Goal: Task Accomplishment & Management: Complete application form

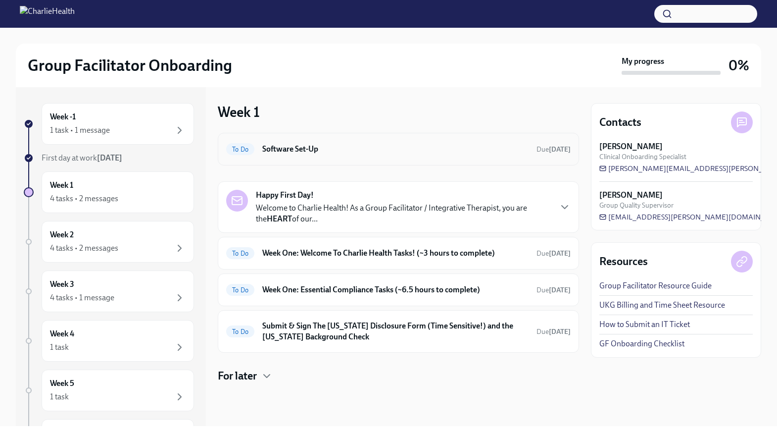
click at [336, 148] on h6 "Software Set-Up" at bounding box center [395, 149] width 266 height 11
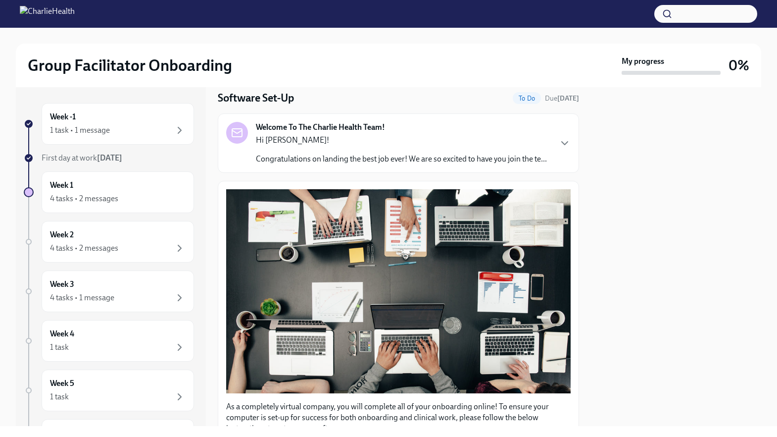
scroll to position [33, 0]
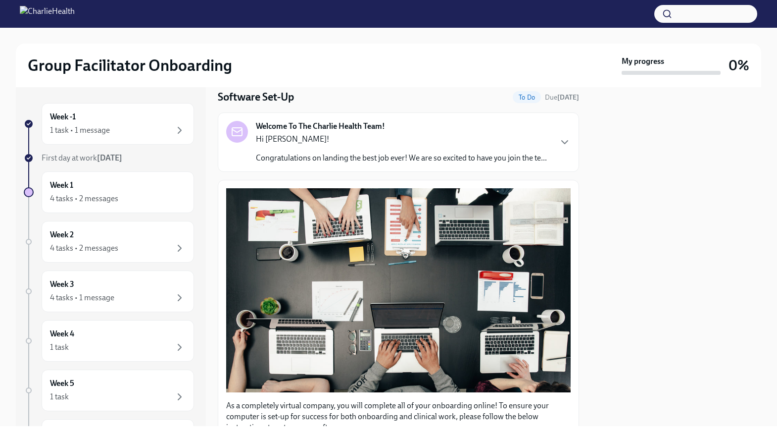
click at [561, 152] on div "Welcome To The Charlie Health Team! Hi [PERSON_NAME]! Congratulations on landin…" at bounding box center [398, 142] width 345 height 43
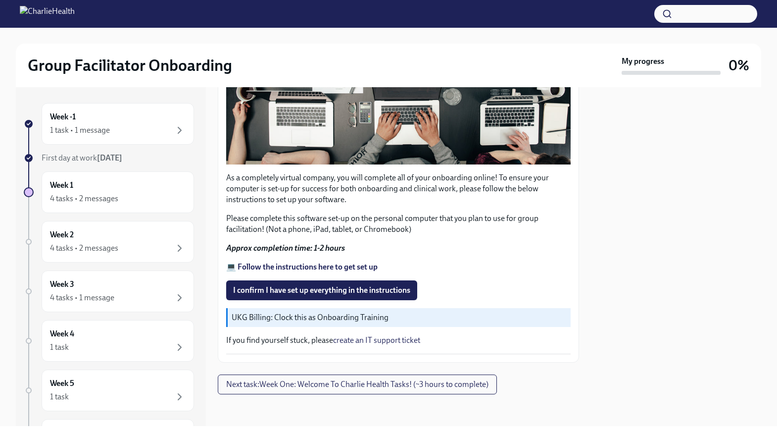
scroll to position [715, 0]
click at [354, 271] on strong "💻 Follow the instructions here to get set up" at bounding box center [302, 266] width 152 height 9
click at [324, 288] on span "I confirm I have set up everything in the instructions" at bounding box center [321, 290] width 177 height 10
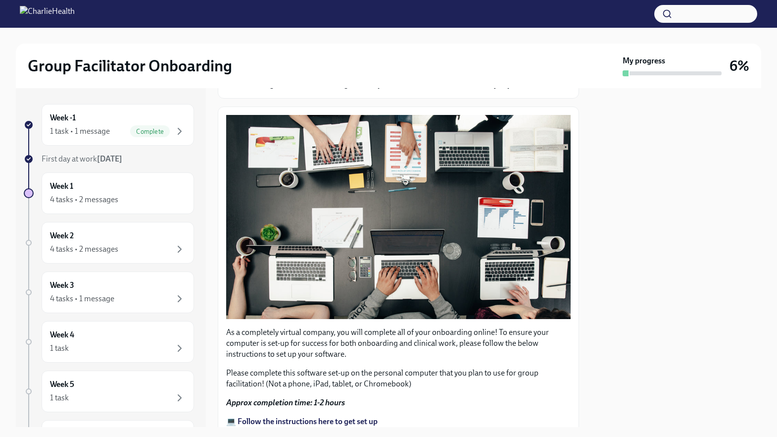
scroll to position [261, 0]
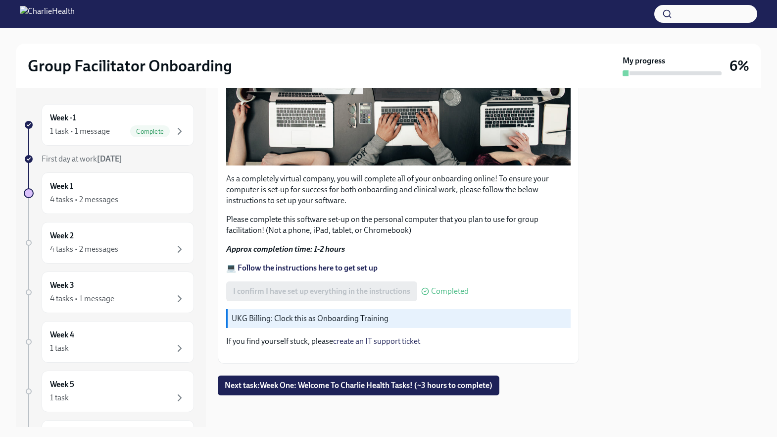
click at [343, 321] on p "UKG Billing: Clock this as Onboarding Training" at bounding box center [399, 318] width 335 height 11
click at [343, 383] on span "Next task : Week One: Welcome To Charlie Health Tasks! (~3 hours to complete)" at bounding box center [359, 385] width 268 height 10
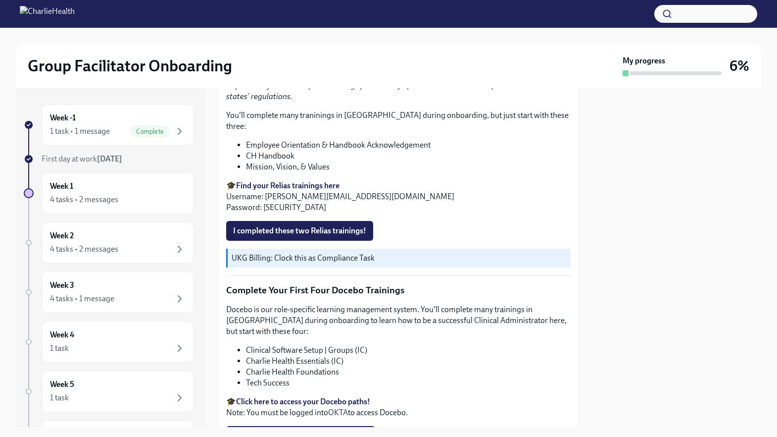
scroll to position [1115, 0]
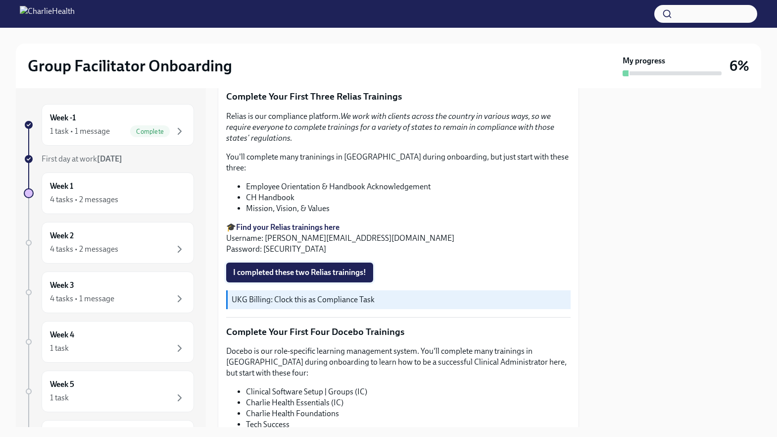
click at [287, 267] on span "I completed these two Relias trainings!" at bounding box center [299, 272] width 133 height 10
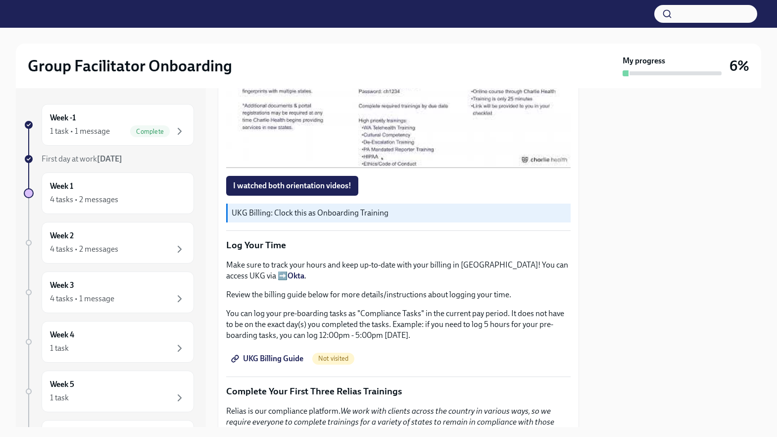
scroll to position [748, 0]
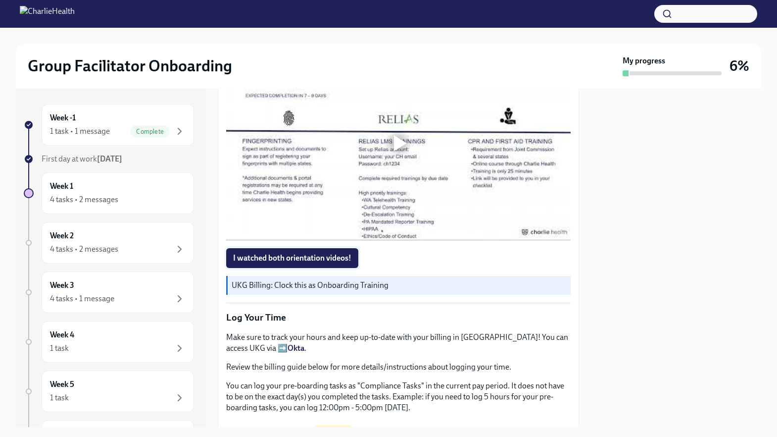
click at [280, 254] on span "I watched both orientation videos!" at bounding box center [292, 258] width 118 height 10
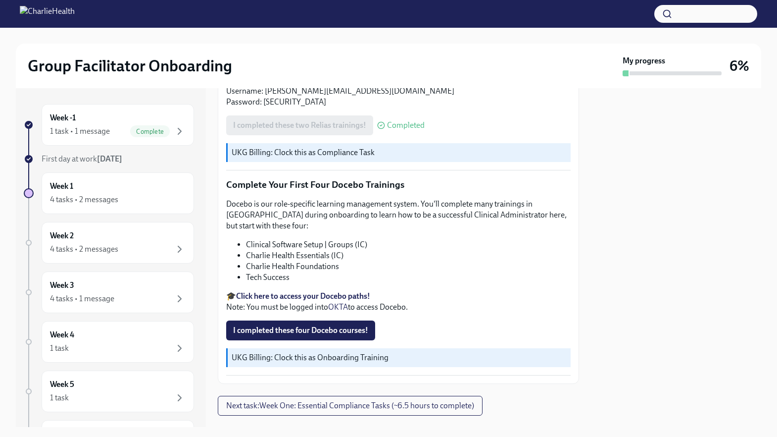
scroll to position [1271, 0]
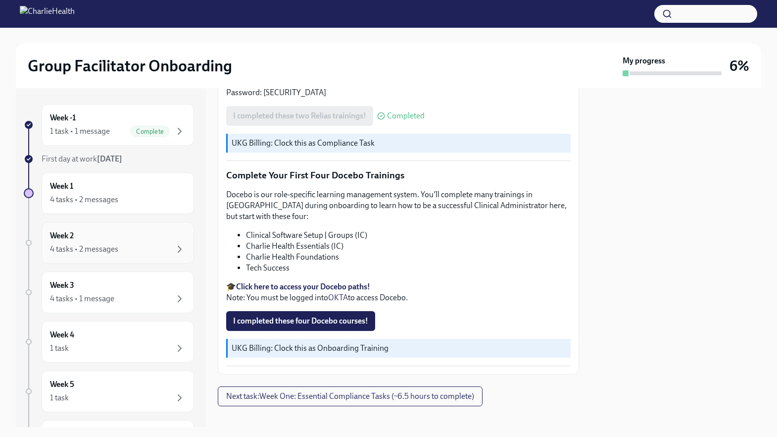
click at [109, 240] on div "Week 2 4 tasks • 2 messages" at bounding box center [118, 242] width 136 height 25
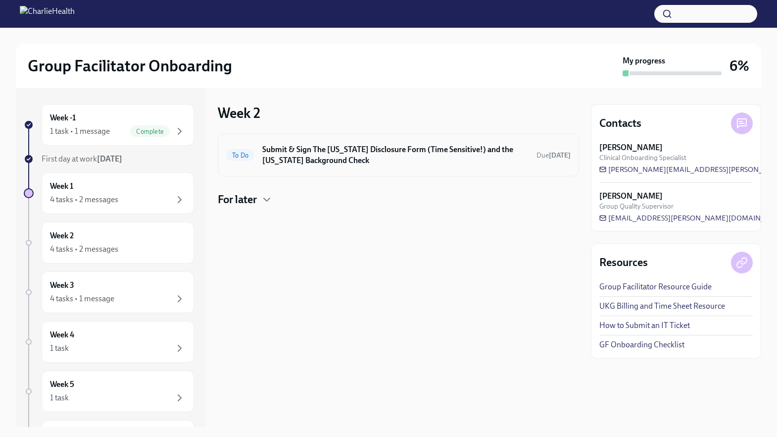
click at [334, 153] on h6 "Submit & Sign The [US_STATE] Disclosure Form (Time Sensitive!) and the [US_STAT…" at bounding box center [395, 155] width 266 height 22
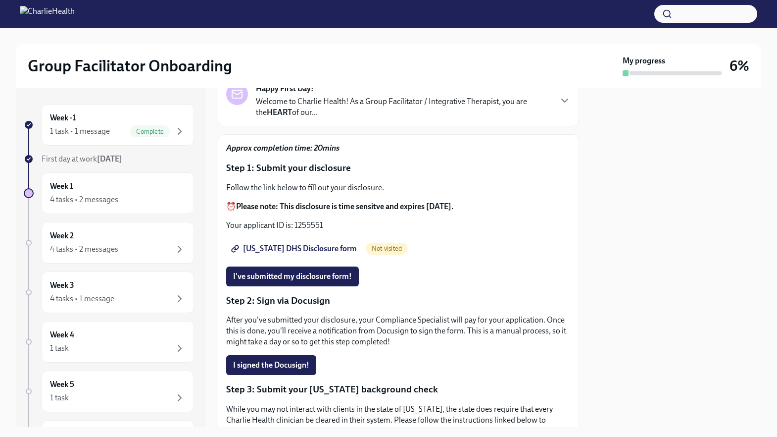
scroll to position [91, 0]
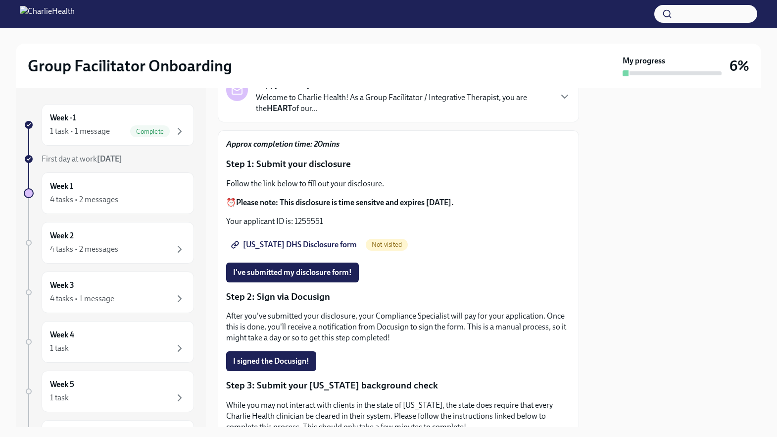
click at [332, 222] on p "Your applicant ID is: 1255551" at bounding box center [398, 221] width 345 height 11
drag, startPoint x: 324, startPoint y: 221, endPoint x: 295, endPoint y: 223, distance: 29.2
click at [295, 223] on p "Your applicant ID is: 1255551" at bounding box center [398, 221] width 345 height 11
copy p "1255551"
click at [310, 247] on span "[US_STATE] DHS Disclosure form" at bounding box center [295, 245] width 124 height 10
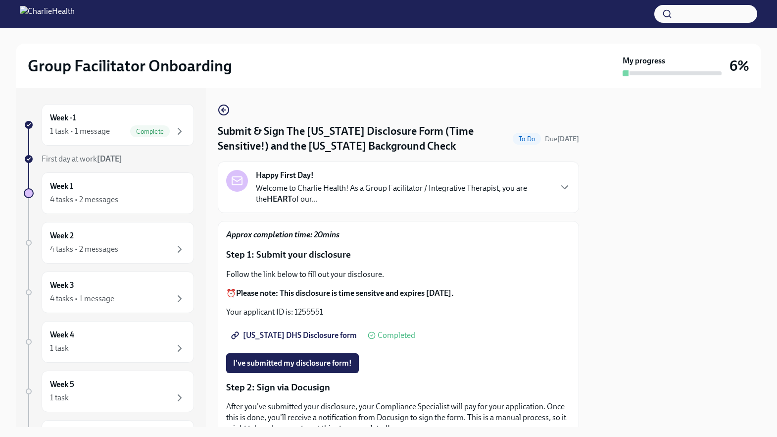
scroll to position [87, 0]
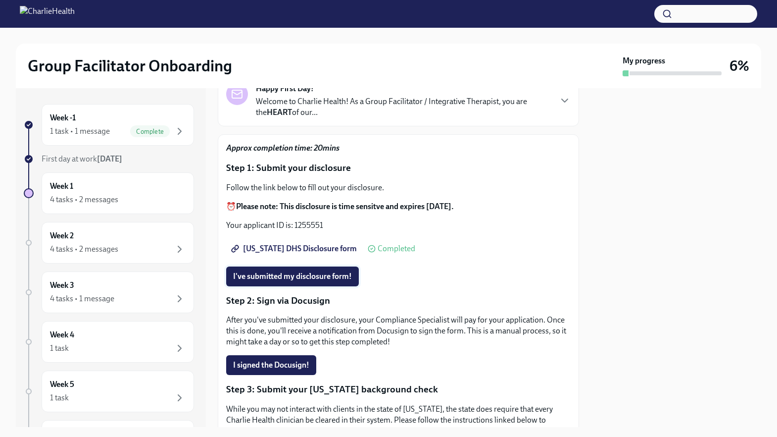
click at [296, 281] on span "I've submitted my disclosure form!" at bounding box center [292, 276] width 119 height 10
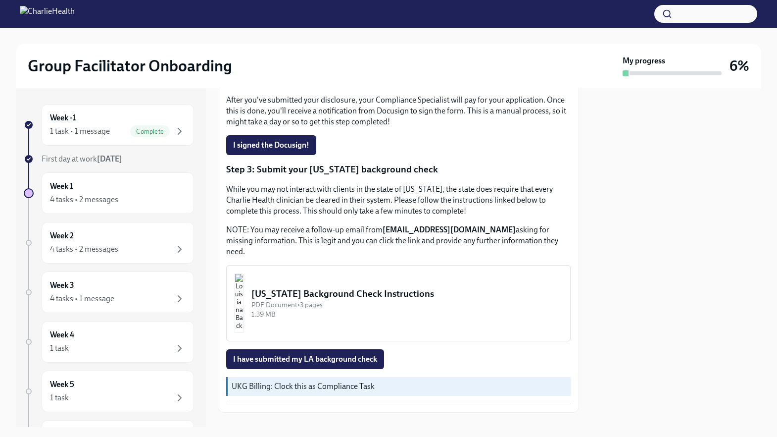
scroll to position [309, 0]
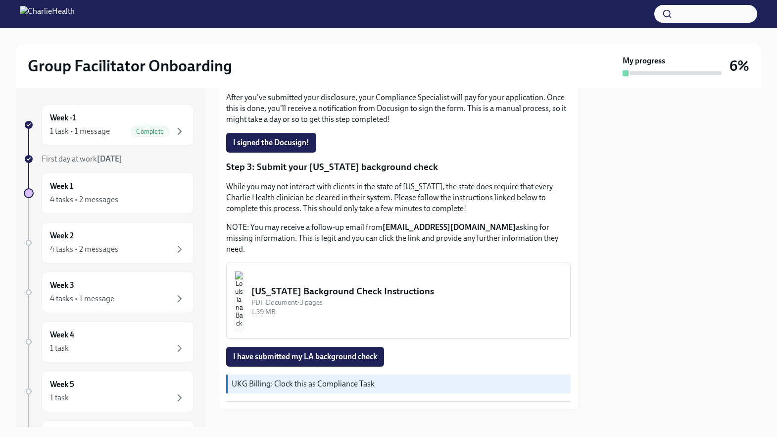
click at [333, 293] on div "[US_STATE] Background Check Instructions" at bounding box center [407, 291] width 311 height 13
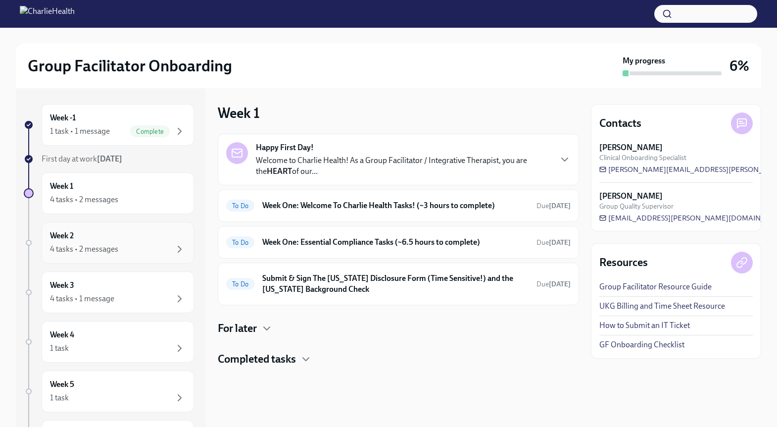
click at [115, 242] on div "Week 2 4 tasks • 2 messages" at bounding box center [118, 242] width 136 height 25
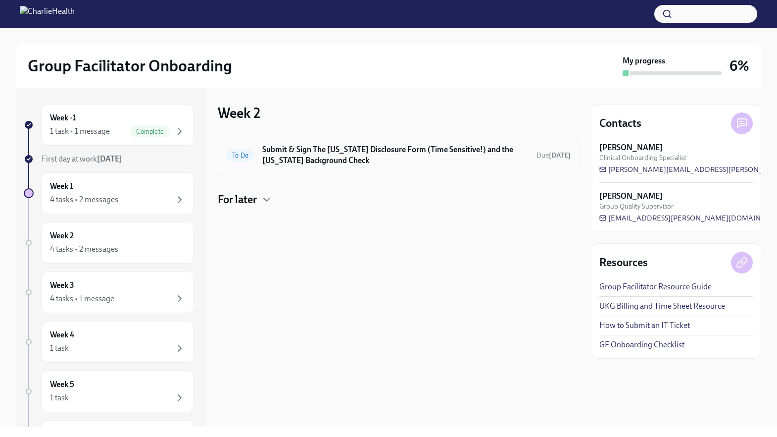
click at [315, 160] on h6 "Submit & Sign The [US_STATE] Disclosure Form (Time Sensitive!) and the [US_STAT…" at bounding box center [395, 155] width 266 height 22
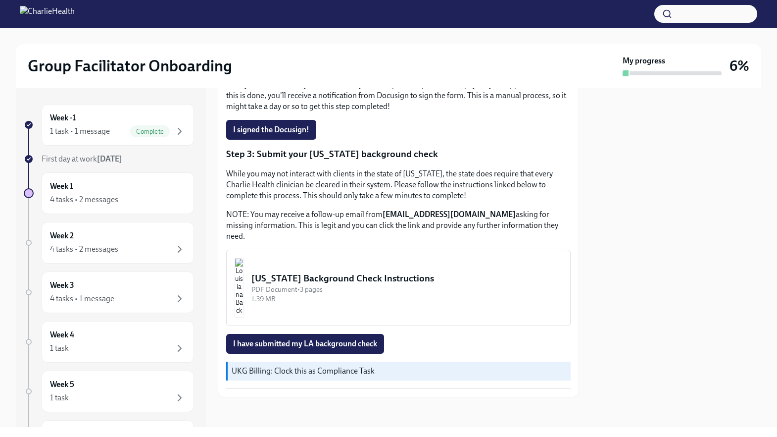
scroll to position [324, 0]
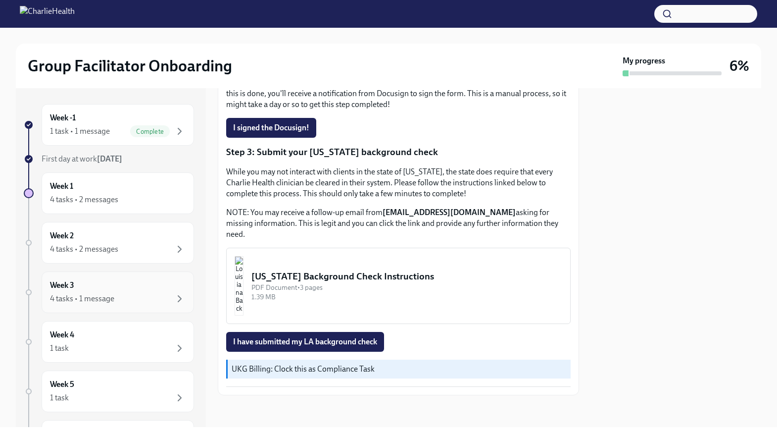
click at [145, 292] on div "Week 3 4 tasks • 1 message" at bounding box center [118, 292] width 136 height 25
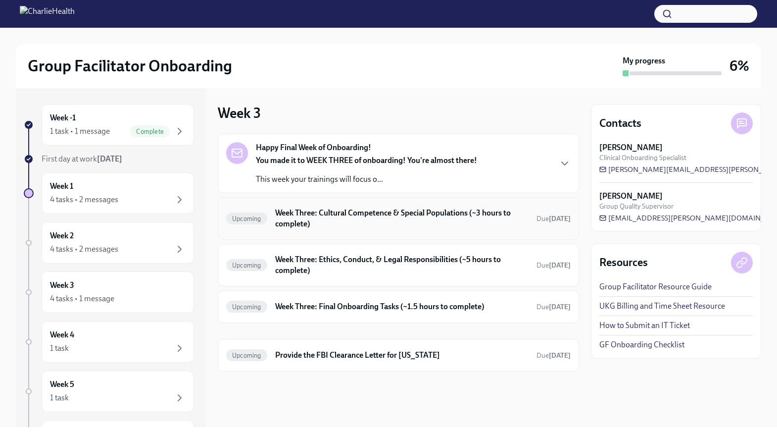
click at [362, 216] on h6 "Week Three: Cultural Competence & Special Populations (~3 hours to complete)" at bounding box center [401, 218] width 253 height 22
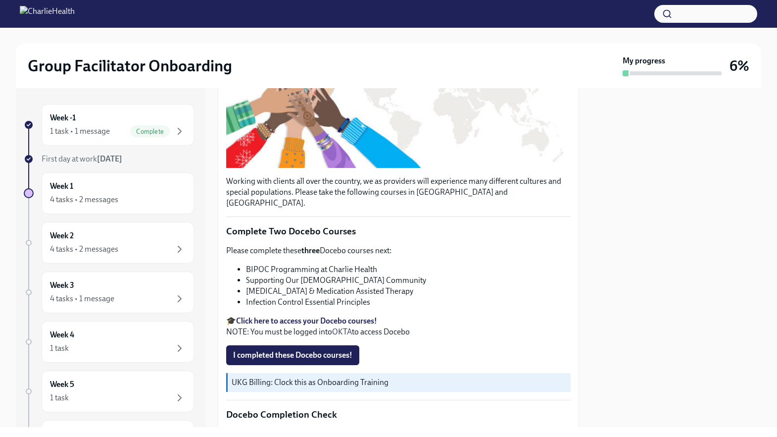
scroll to position [211, 0]
click at [330, 315] on strong "Click here to access your Docebo courses!" at bounding box center [306, 319] width 141 height 9
click at [99, 205] on div "Week 1 4 tasks • 2 messages" at bounding box center [118, 193] width 152 height 42
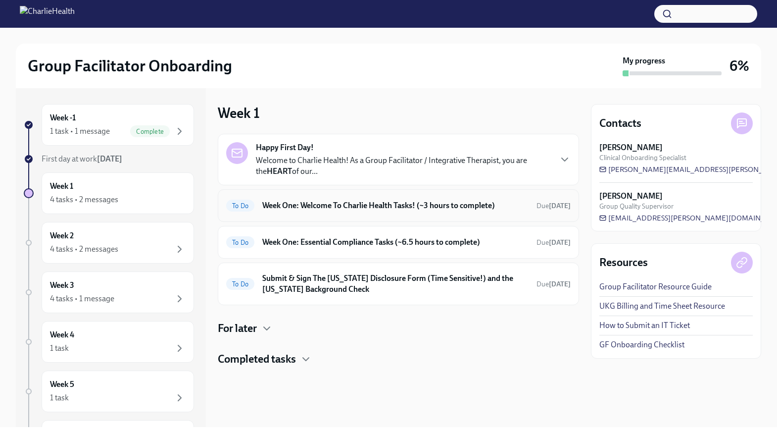
click at [331, 201] on h6 "Week One: Welcome To Charlie Health Tasks! (~3 hours to complete)" at bounding box center [395, 205] width 266 height 11
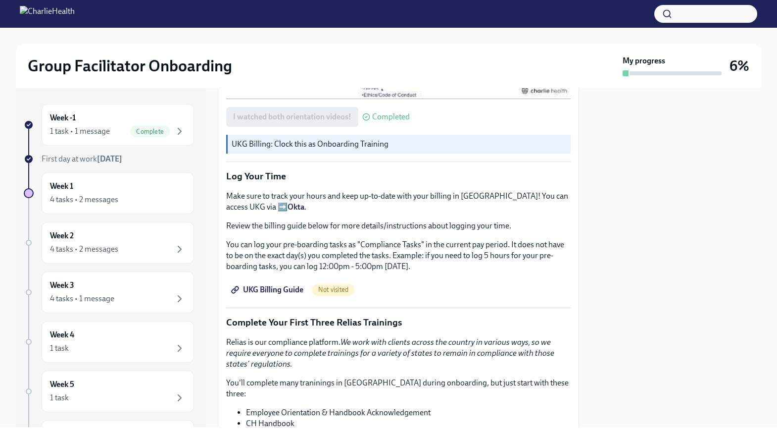
scroll to position [877, 0]
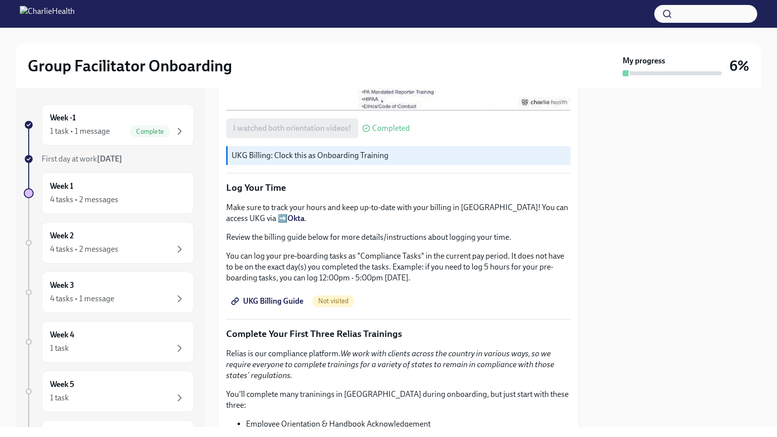
click at [267, 301] on span "UKG Billing Guide" at bounding box center [268, 301] width 70 height 10
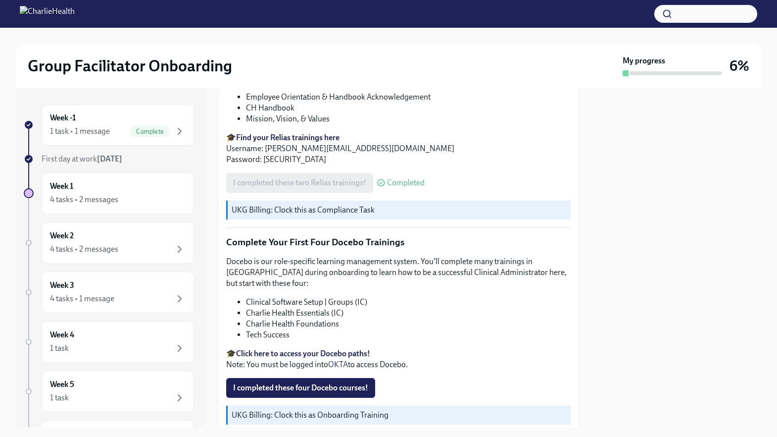
scroll to position [1271, 0]
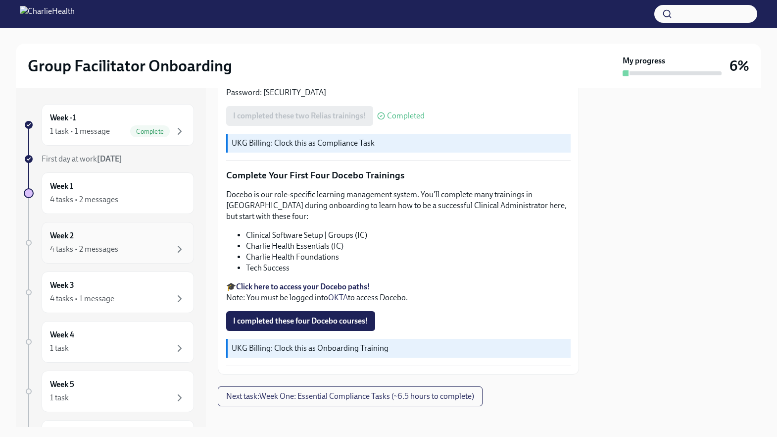
click at [132, 243] on div "4 tasks • 2 messages" at bounding box center [118, 249] width 136 height 12
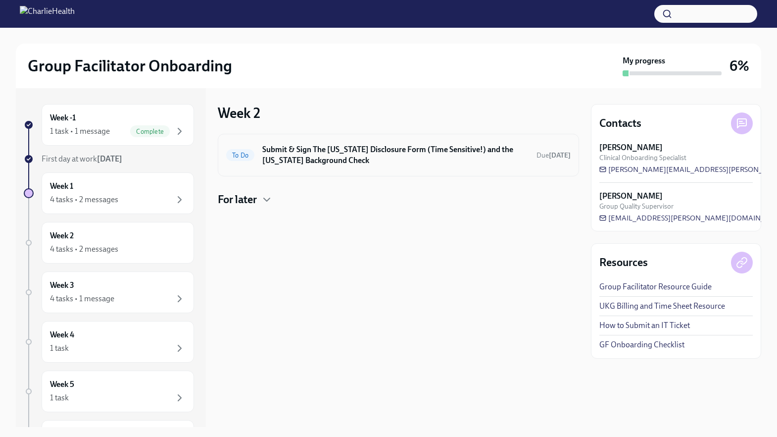
click at [319, 159] on h6 "Submit & Sign The [US_STATE] Disclosure Form (Time Sensitive!) and the [US_STAT…" at bounding box center [395, 155] width 266 height 22
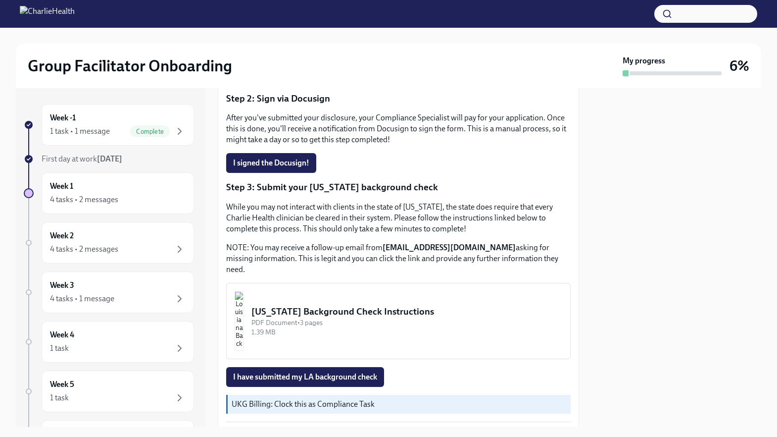
scroll to position [324, 0]
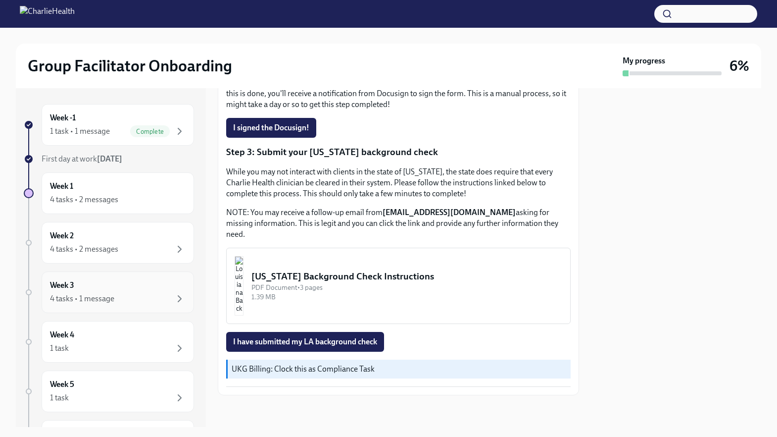
click at [124, 286] on div "Week 3 4 tasks • 1 message" at bounding box center [118, 292] width 136 height 25
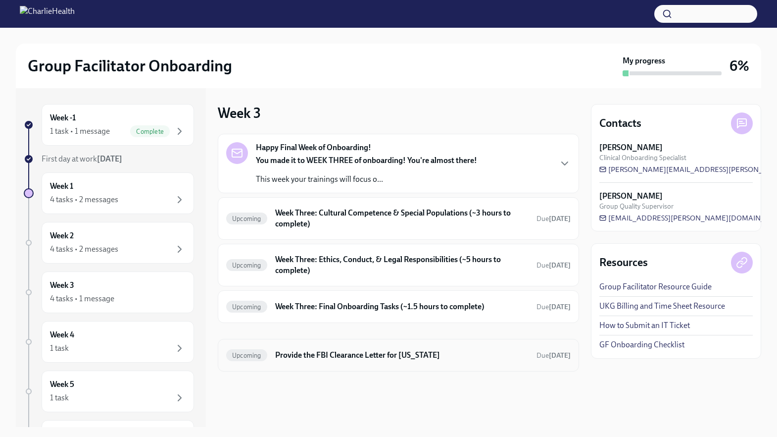
click at [324, 357] on h6 "Provide the FBI Clearance Letter for Pennsylvania" at bounding box center [401, 355] width 253 height 11
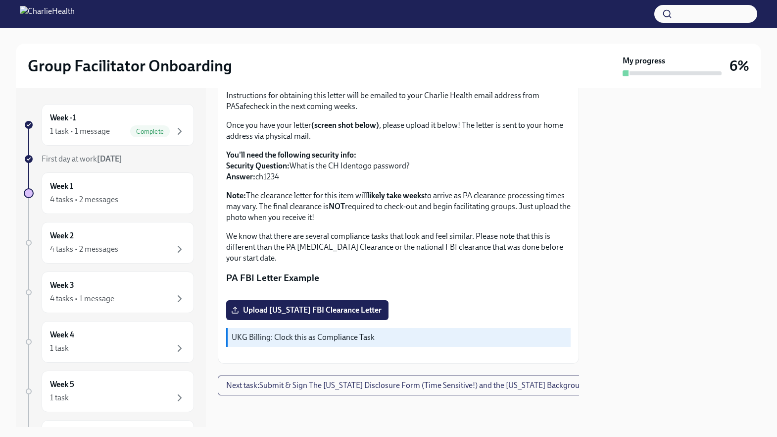
scroll to position [180, 0]
click at [329, 306] on span "Upload Pennsylvania FBI Clearance Letter" at bounding box center [307, 310] width 149 height 10
click at [0, 0] on input "Upload Pennsylvania FBI Clearance Letter" at bounding box center [0, 0] width 0 height 0
click at [312, 307] on span "Results_9024112913530500.pdf" at bounding box center [294, 310] width 123 height 10
click at [0, 0] on input "Results_9024112913530500.pdf" at bounding box center [0, 0] width 0 height 0
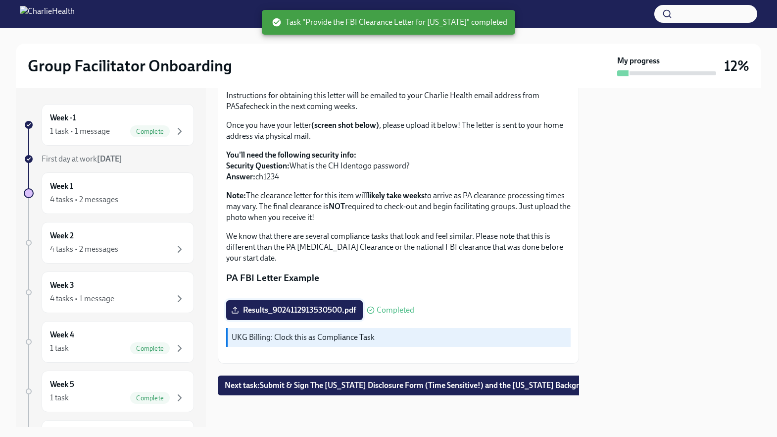
click at [346, 307] on span "Results_9024112913530500.pdf" at bounding box center [294, 310] width 123 height 10
click at [0, 0] on input "Results_9024112913530500.pdf" at bounding box center [0, 0] width 0 height 0
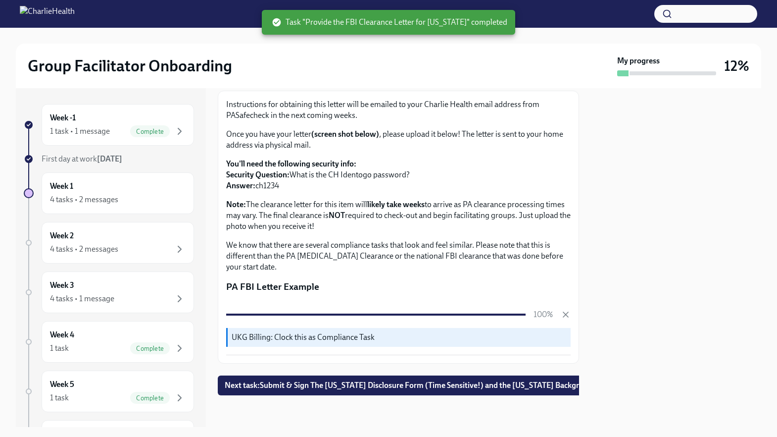
scroll to position [171, 0]
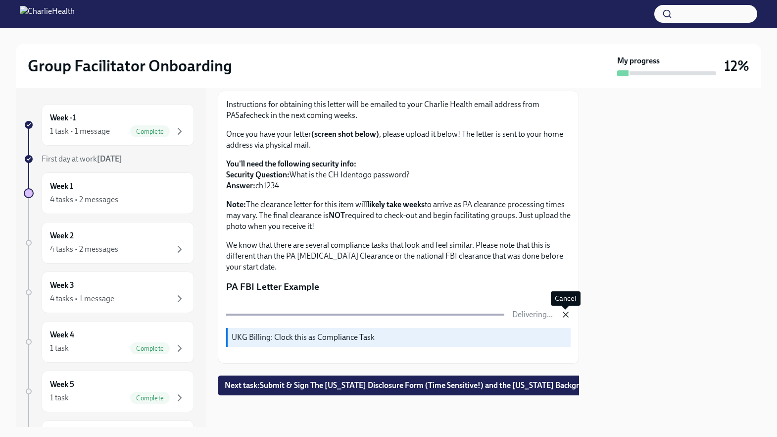
click at [566, 314] on icon "button" at bounding box center [565, 314] width 5 height 5
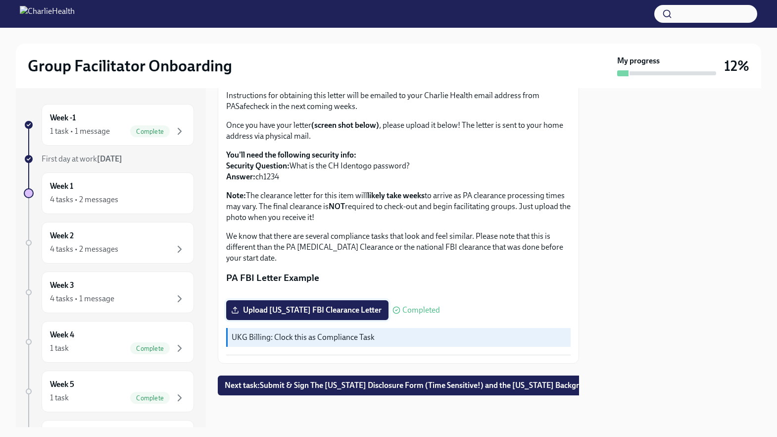
click at [355, 315] on span "Upload Pennsylvania FBI Clearance Letter" at bounding box center [307, 310] width 149 height 10
click at [0, 0] on input "Upload Pennsylvania FBI Clearance Letter" at bounding box center [0, 0] width 0 height 0
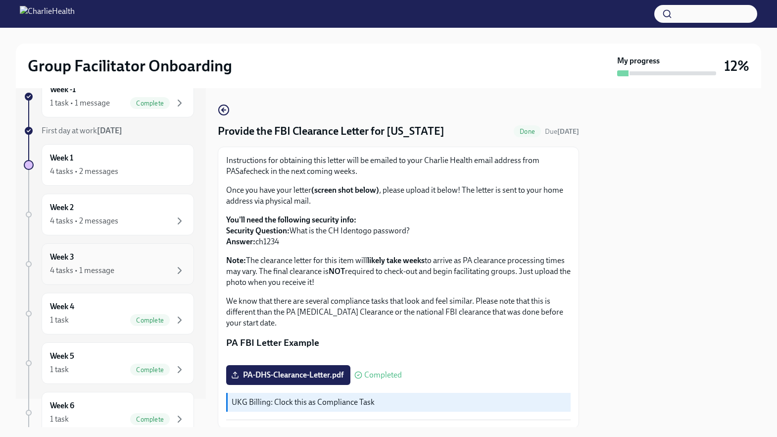
scroll to position [93, 0]
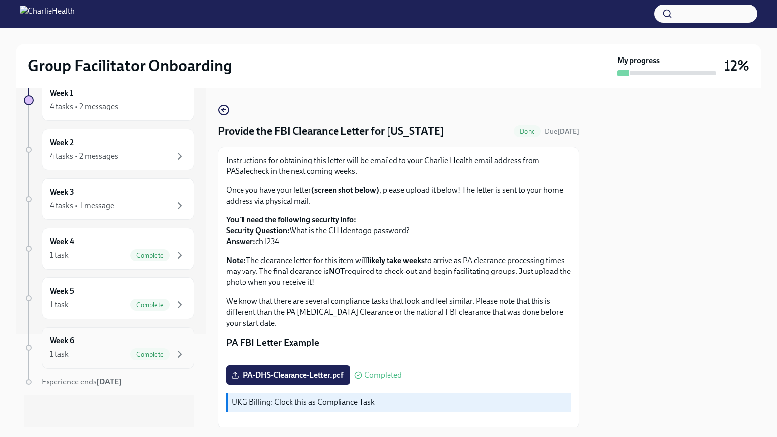
click at [95, 344] on div "Week 6 1 task Complete" at bounding box center [118, 347] width 136 height 25
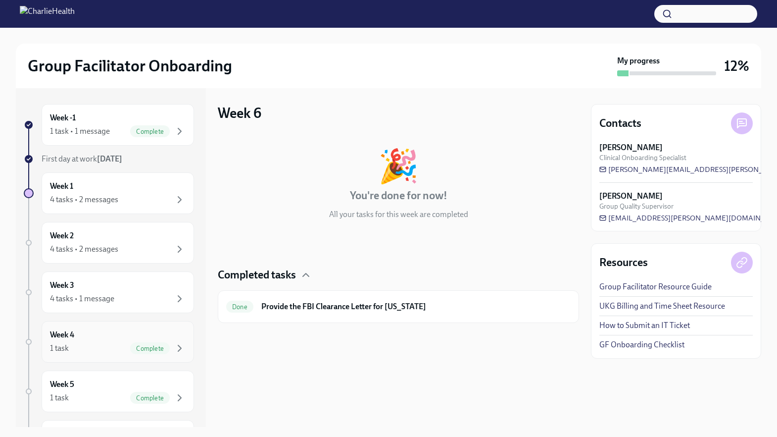
click at [100, 342] on div "1 task Complete" at bounding box center [118, 348] width 136 height 12
click at [119, 389] on div "Week 5 1 task Complete" at bounding box center [118, 391] width 136 height 25
click at [115, 342] on div "Week 4 1 task Complete" at bounding box center [118, 341] width 136 height 25
click at [122, 286] on div "Week 3 4 tasks • 1 message" at bounding box center [118, 292] width 136 height 25
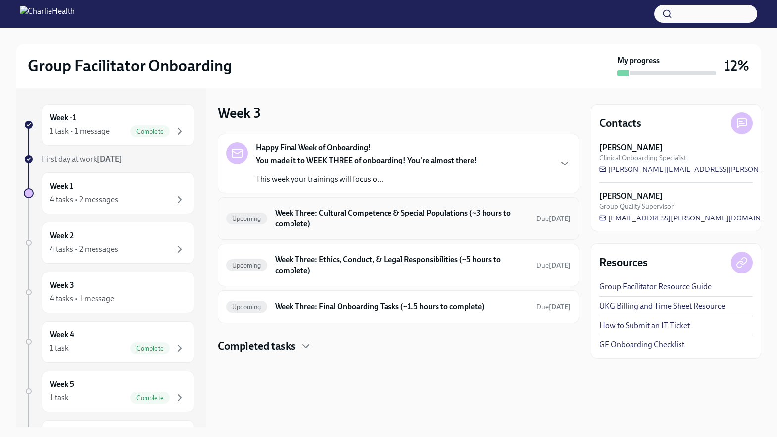
click at [302, 215] on h6 "Week Three: Cultural Competence & Special Populations (~3 hours to complete)" at bounding box center [401, 218] width 253 height 22
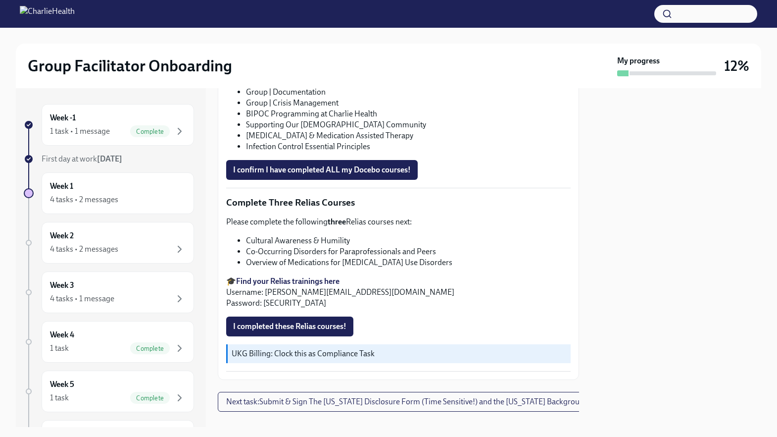
scroll to position [746, 0]
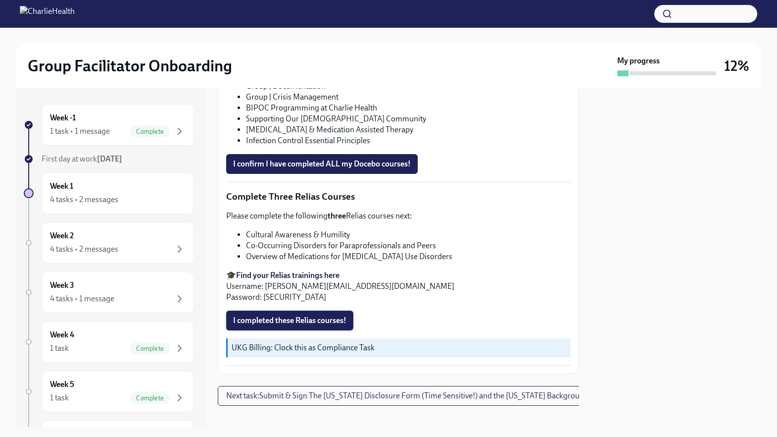
click at [293, 315] on span "I completed these Relias courses!" at bounding box center [289, 320] width 113 height 10
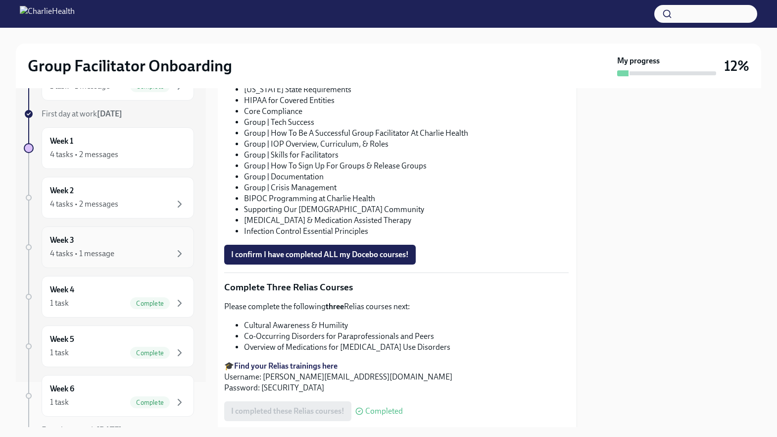
scroll to position [93, 0]
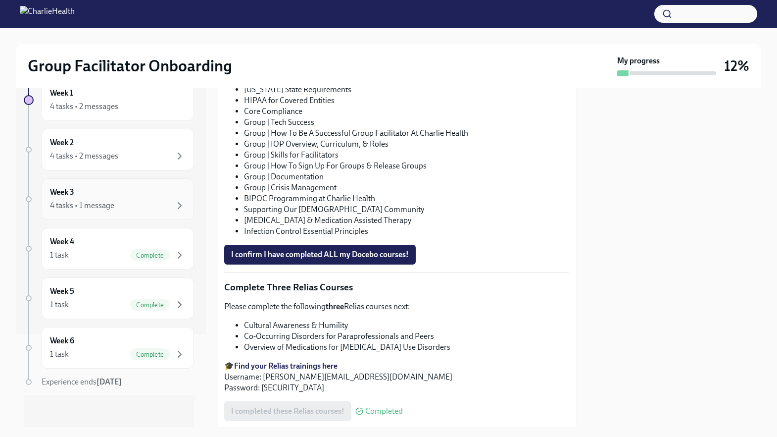
click at [134, 213] on div "Week 3 4 tasks • 1 message" at bounding box center [118, 199] width 152 height 42
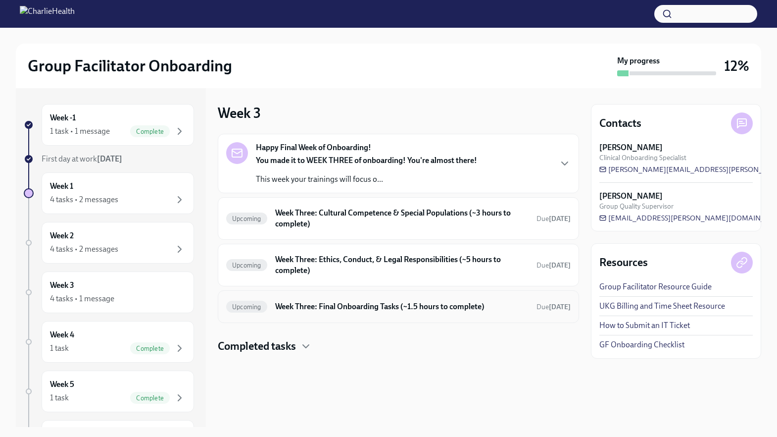
click at [361, 309] on h6 "Week Three: Final Onboarding Tasks (~1.5 hours to complete)" at bounding box center [401, 306] width 253 height 11
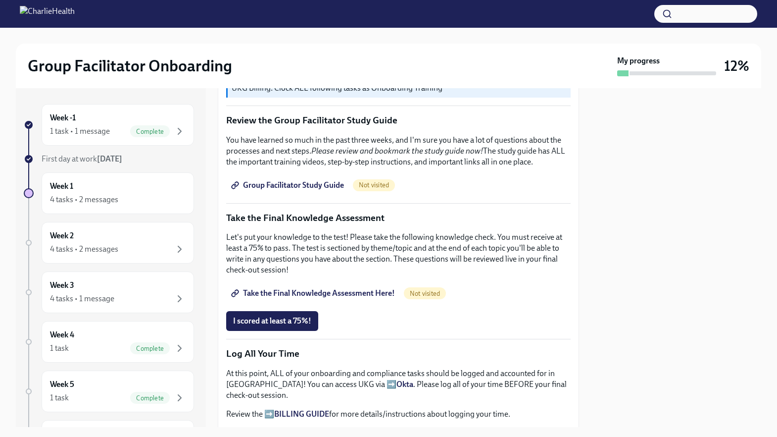
scroll to position [425, 0]
click at [295, 187] on span "Group Facilitator Study Guide" at bounding box center [288, 186] width 111 height 10
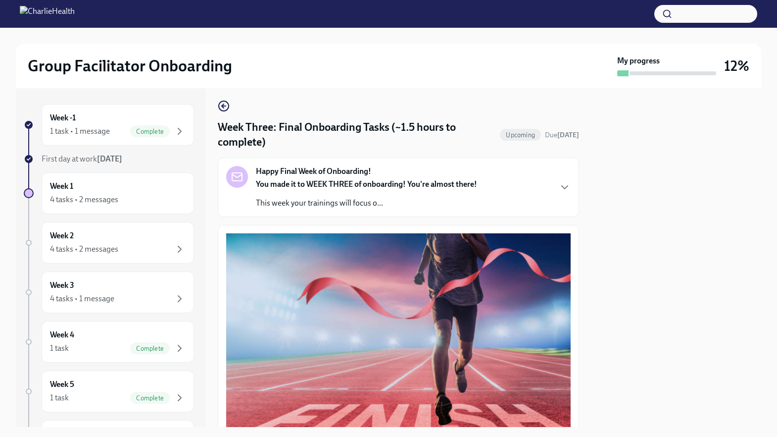
scroll to position [0, 0]
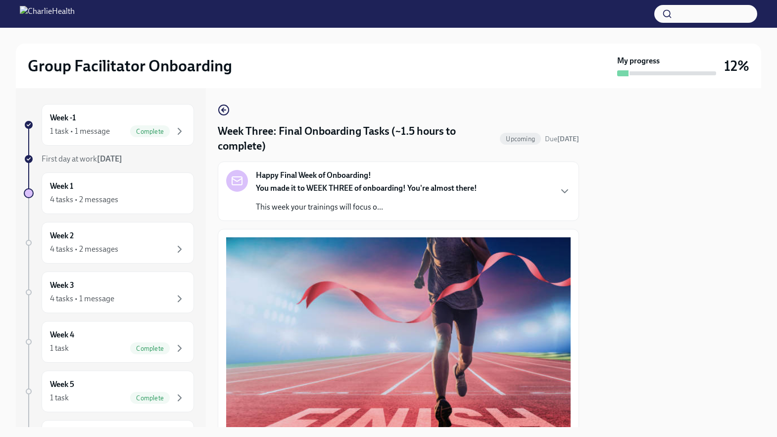
click at [429, 179] on div "Happy Final Week of Onboarding! You made it to WEEK THREE of onboarding! You're…" at bounding box center [366, 191] width 221 height 43
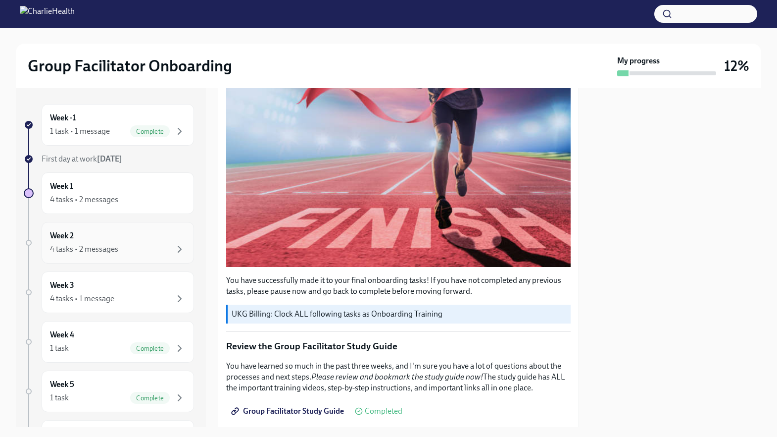
scroll to position [93, 0]
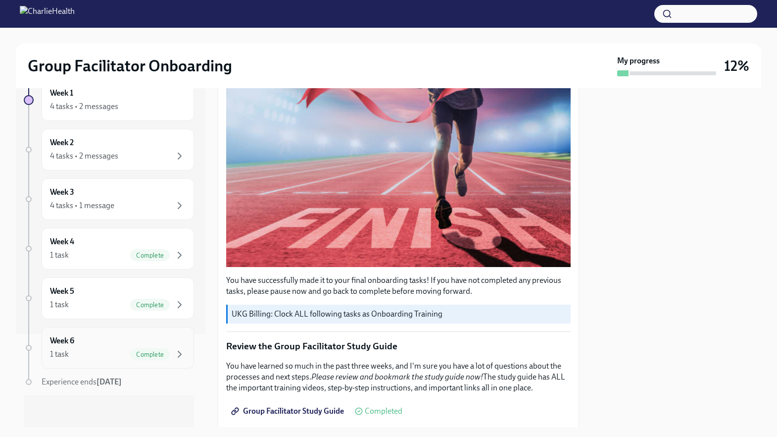
click at [108, 354] on div "1 task Complete" at bounding box center [118, 354] width 136 height 12
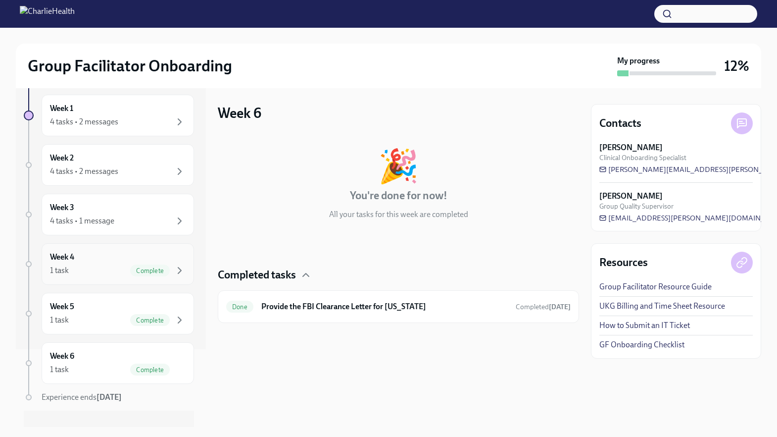
scroll to position [93, 0]
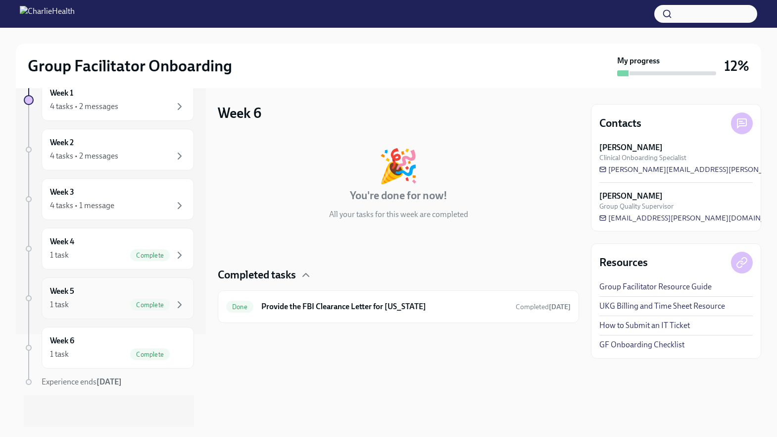
click at [102, 308] on div "1 task Complete" at bounding box center [118, 305] width 136 height 12
click at [118, 247] on div "Week 4 1 task Complete" at bounding box center [118, 248] width 136 height 25
click at [120, 217] on div "Week 3 4 tasks • 1 message" at bounding box center [118, 199] width 152 height 42
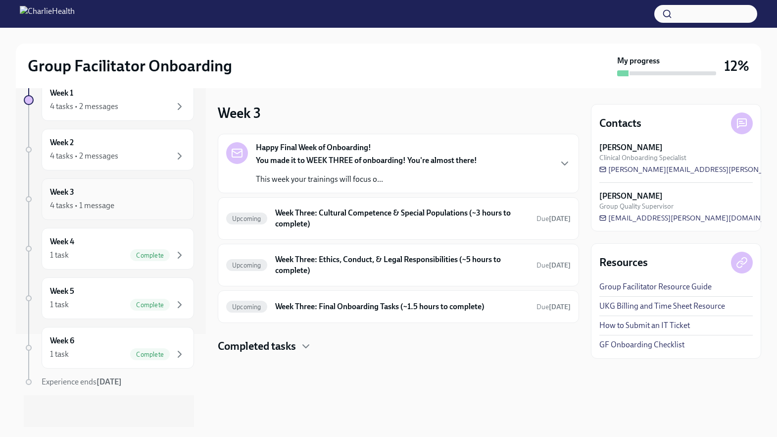
click at [113, 202] on div "4 tasks • 1 message" at bounding box center [82, 205] width 64 height 11
click at [125, 167] on div "Week 2 4 tasks • 2 messages" at bounding box center [118, 150] width 152 height 42
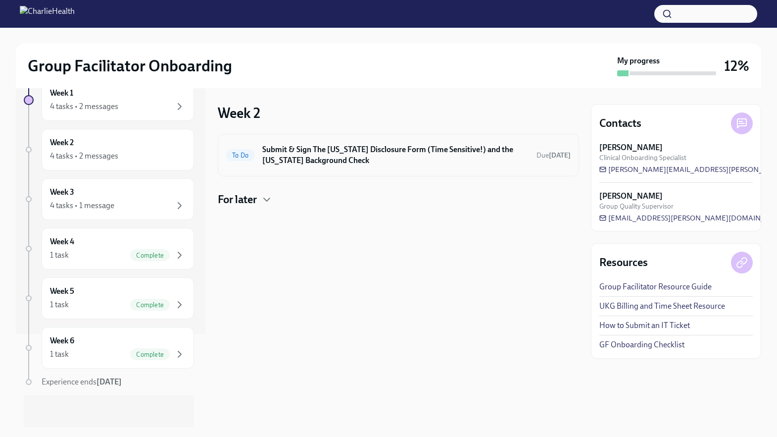
click at [336, 157] on h6 "Submit & Sign The [US_STATE] Disclosure Form (Time Sensitive!) and the [US_STAT…" at bounding box center [395, 155] width 266 height 22
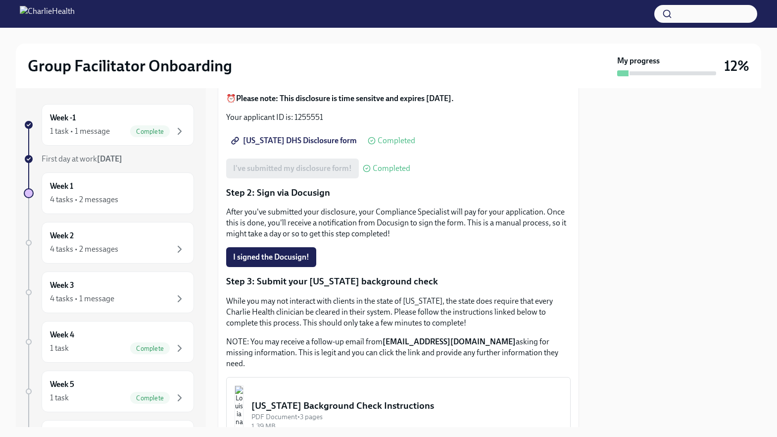
scroll to position [324, 0]
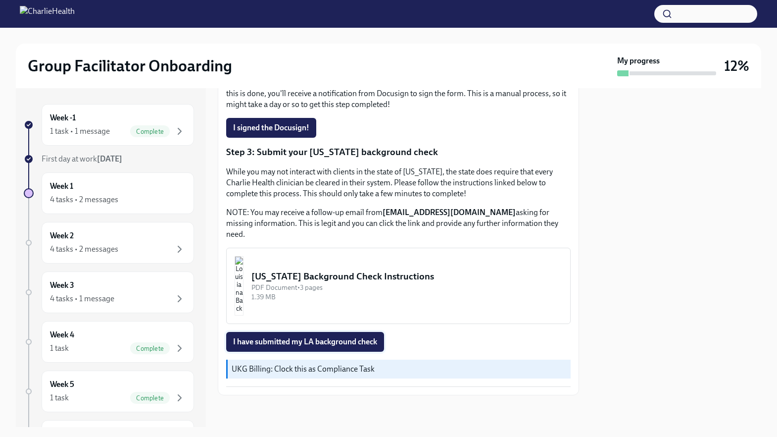
click at [322, 339] on span "I have submitted my LA background check" at bounding box center [305, 342] width 144 height 10
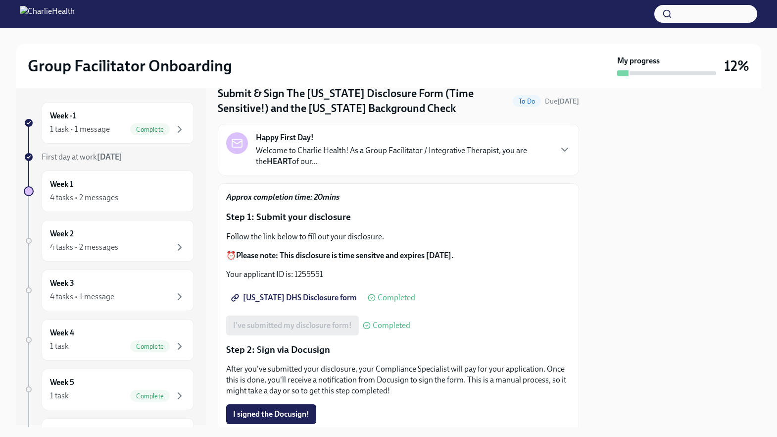
scroll to position [0, 0]
click at [99, 194] on div "4 tasks • 2 messages" at bounding box center [84, 199] width 68 height 11
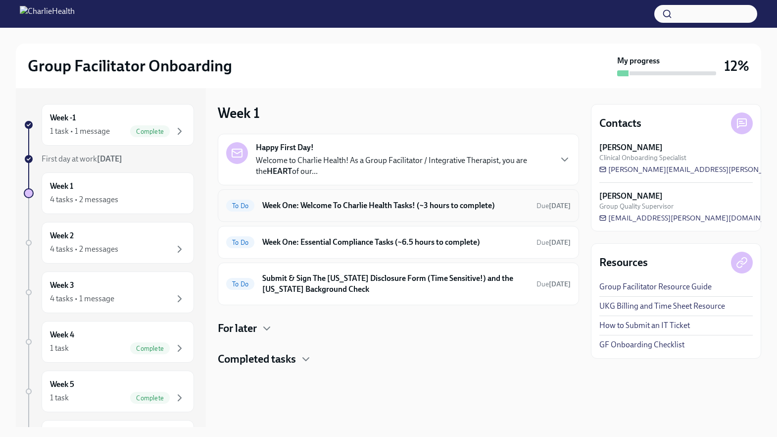
click at [324, 210] on h6 "Week One: Welcome To Charlie Health Tasks! (~3 hours to complete)" at bounding box center [395, 205] width 266 height 11
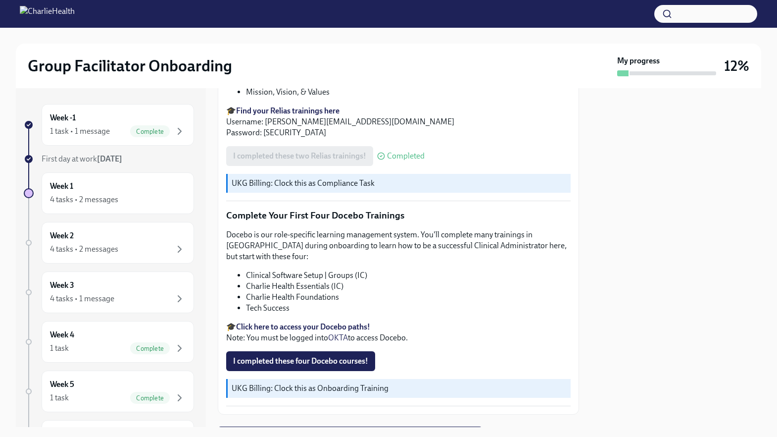
scroll to position [1271, 0]
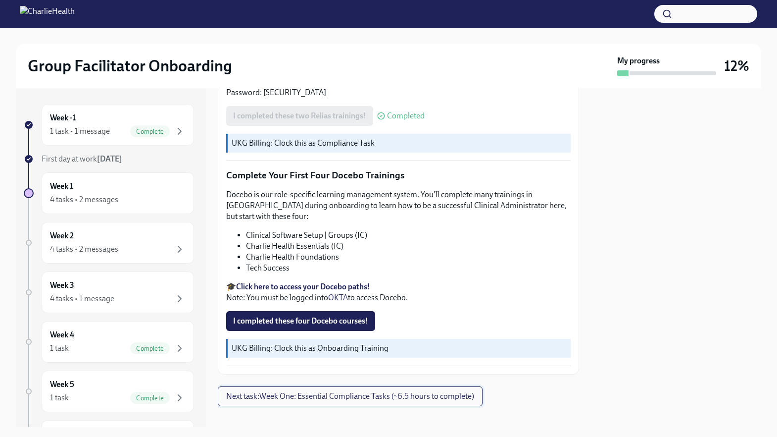
click at [385, 391] on span "Next task : Week One: Essential Compliance Tasks (~6.5 hours to complete)" at bounding box center [350, 396] width 248 height 10
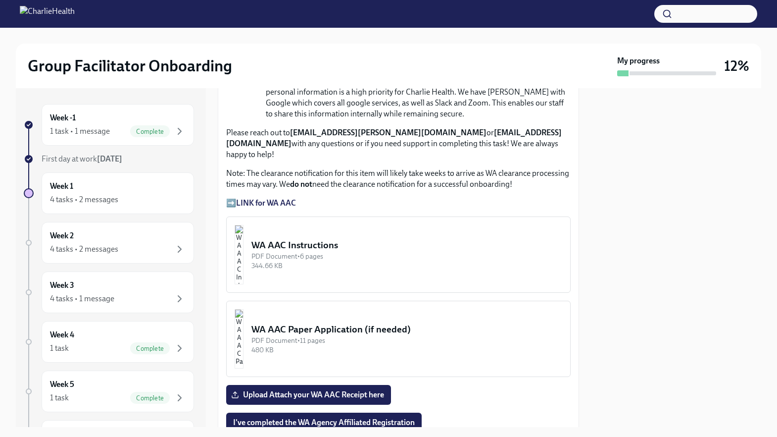
scroll to position [782, 0]
click at [353, 238] on div "WA AAC Instructions" at bounding box center [407, 244] width 311 height 13
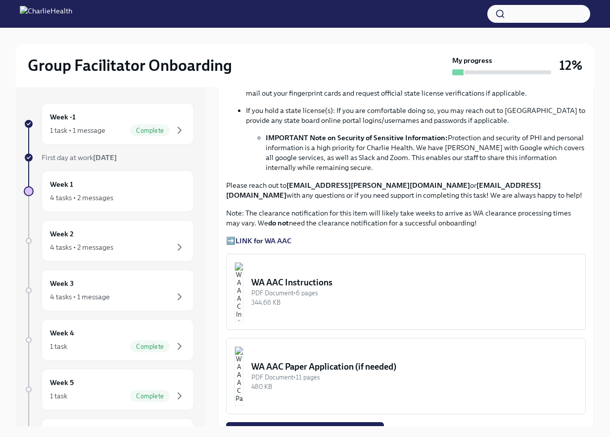
scroll to position [644, 0]
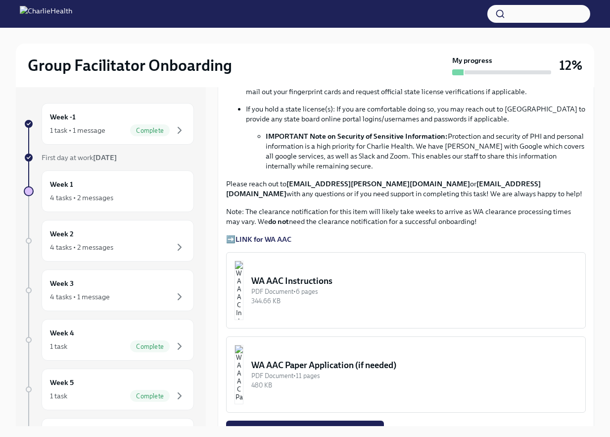
click at [273, 240] on strong "LINK for WA AAC" at bounding box center [264, 239] width 56 height 9
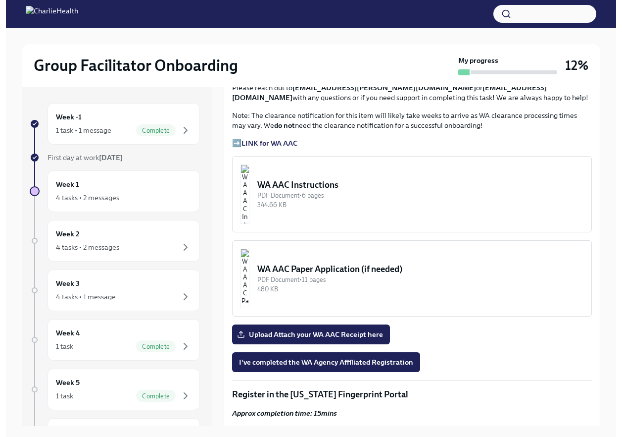
scroll to position [743, 0]
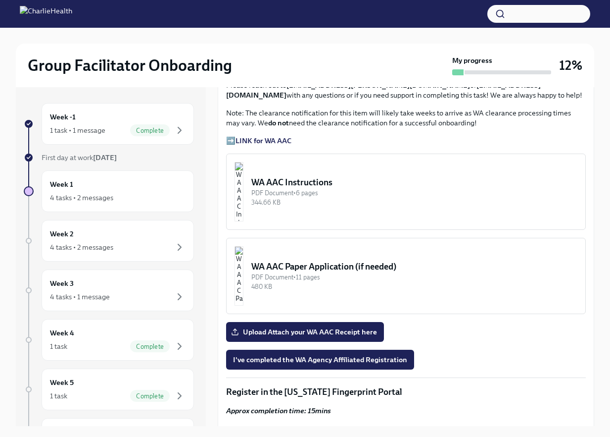
click at [323, 174] on button "WA AAC Instructions PDF Document • 6 pages 344.66 KB" at bounding box center [406, 191] width 360 height 76
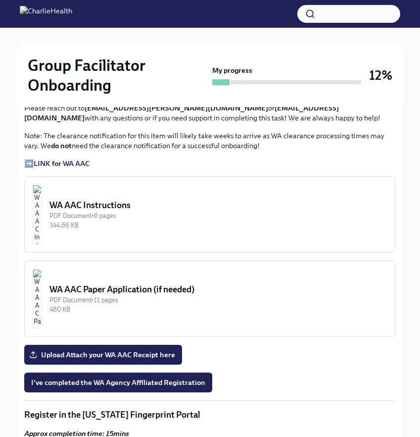
scroll to position [787, 0]
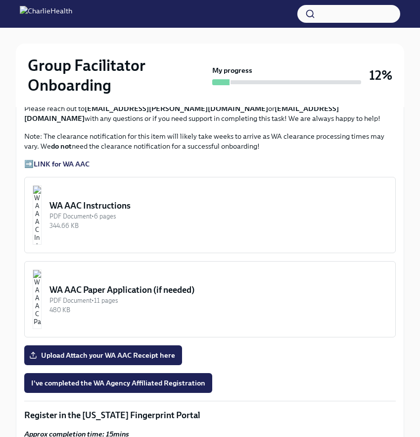
click at [155, 204] on div "WA AAC Instructions" at bounding box center [219, 206] width 338 height 12
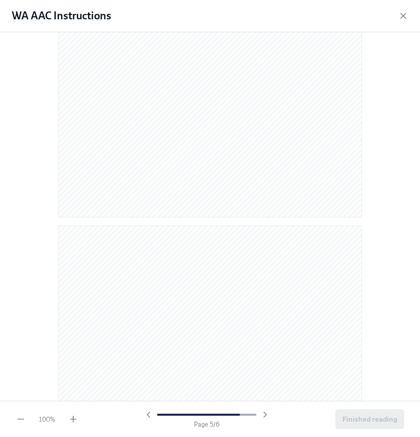
scroll to position [2046, 0]
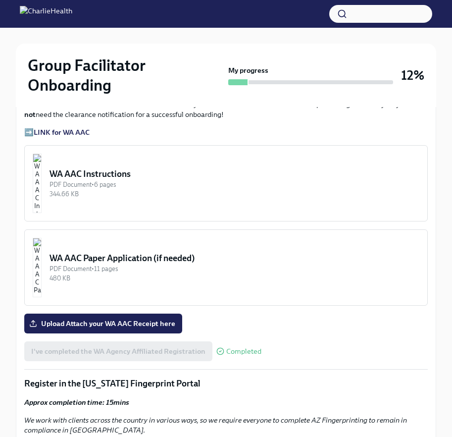
scroll to position [836, 0]
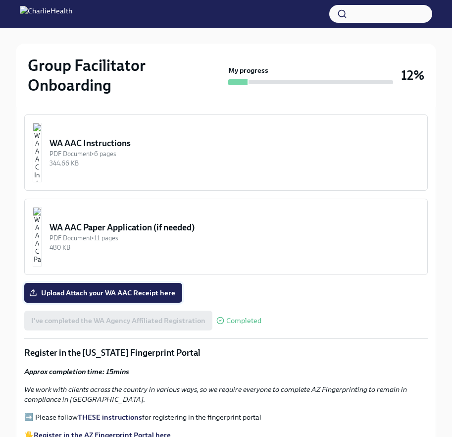
click at [121, 294] on span "Upload Attach your WA AAC Receipt here" at bounding box center [103, 293] width 144 height 10
click at [0, 0] on input "Upload Attach your WA AAC Receipt here" at bounding box center [0, 0] width 0 height 0
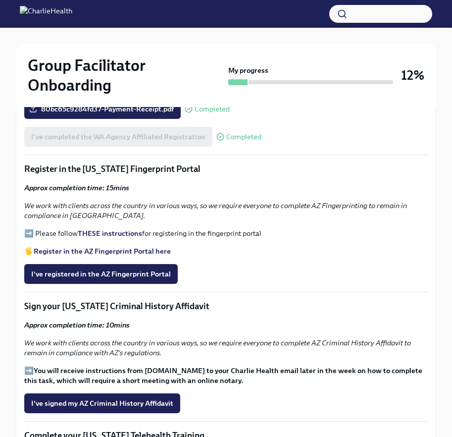
scroll to position [1021, 0]
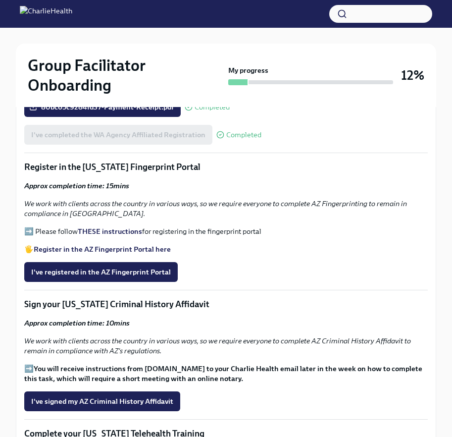
click at [132, 249] on strong "Register in the AZ Fingerprint Portal here" at bounding box center [102, 249] width 137 height 9
click at [106, 230] on strong "THESE instructions" at bounding box center [110, 231] width 64 height 9
click at [137, 269] on span "I've registered in the AZ Fingerprint Portal" at bounding box center [101, 272] width 140 height 10
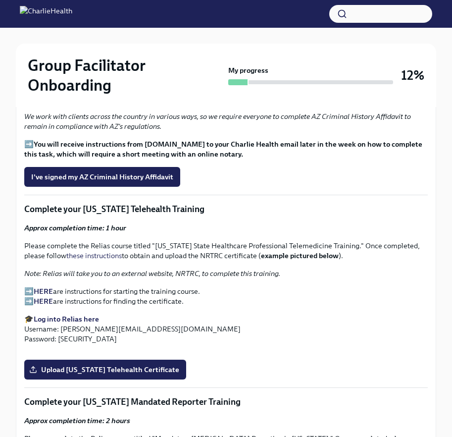
scroll to position [1268, 0]
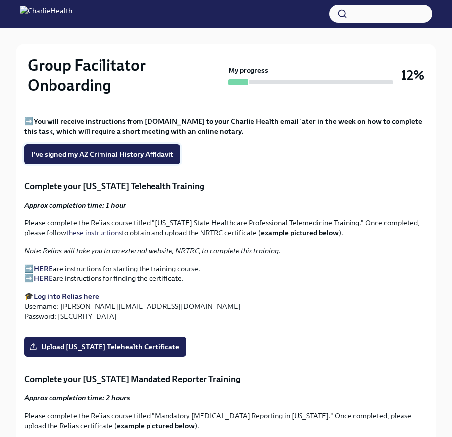
click at [117, 155] on span "I've signed my AZ Criminal History Affidavit" at bounding box center [102, 154] width 142 height 10
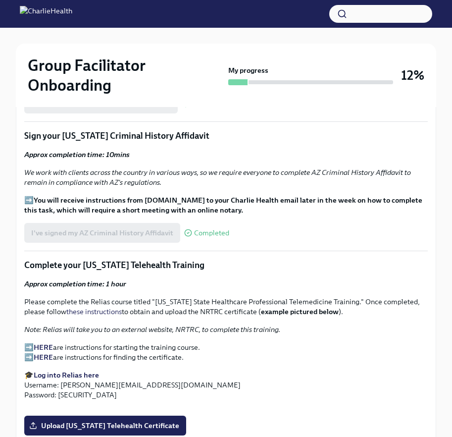
scroll to position [1189, 0]
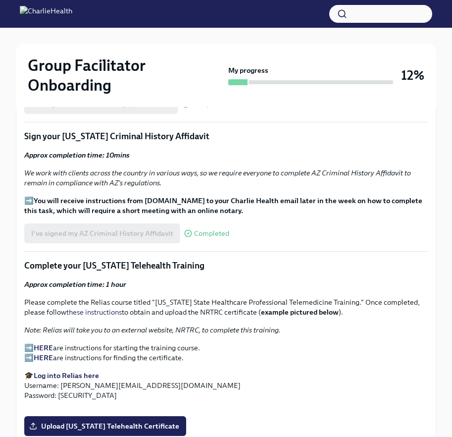
click at [80, 373] on strong "Log into Relias here" at bounding box center [66, 375] width 65 height 9
click at [37, 347] on strong "HERE" at bounding box center [43, 347] width 19 height 9
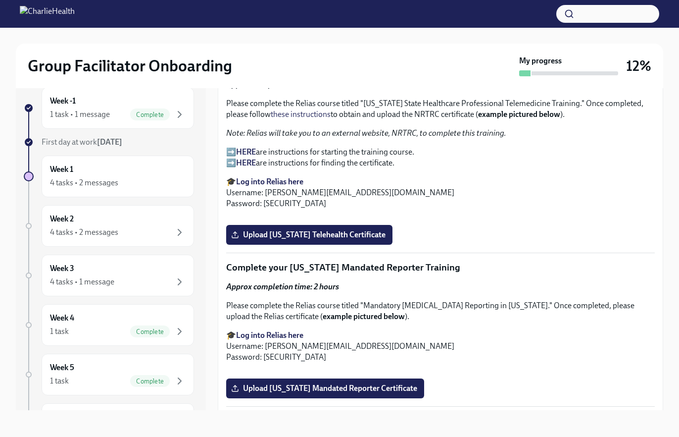
scroll to position [1346, 0]
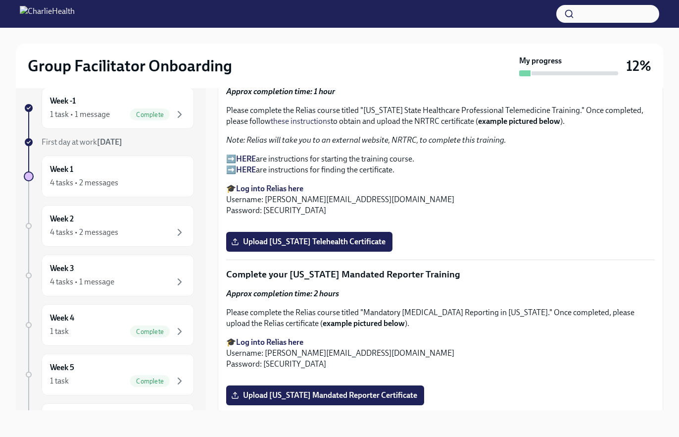
click at [242, 158] on strong "HERE" at bounding box center [246, 158] width 20 height 9
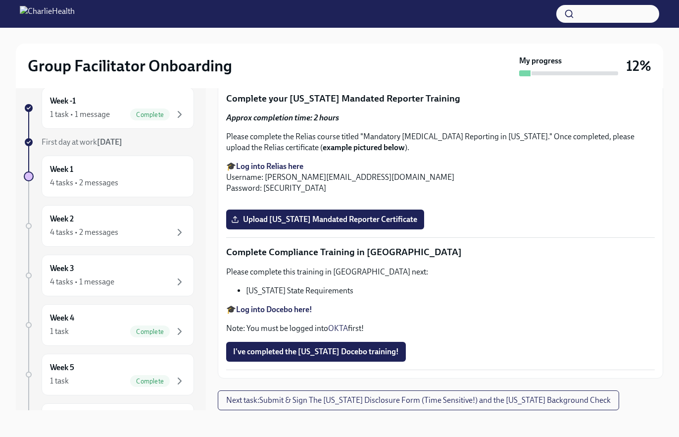
scroll to position [1680, 0]
click at [321, 71] on span "Upload Washington Telehealth Certificate" at bounding box center [309, 66] width 152 height 10
click at [0, 0] on input "Upload Washington Telehealth Certificate" at bounding box center [0, 0] width 0 height 0
click at [279, 161] on strong "Log into Relias here" at bounding box center [269, 165] width 67 height 9
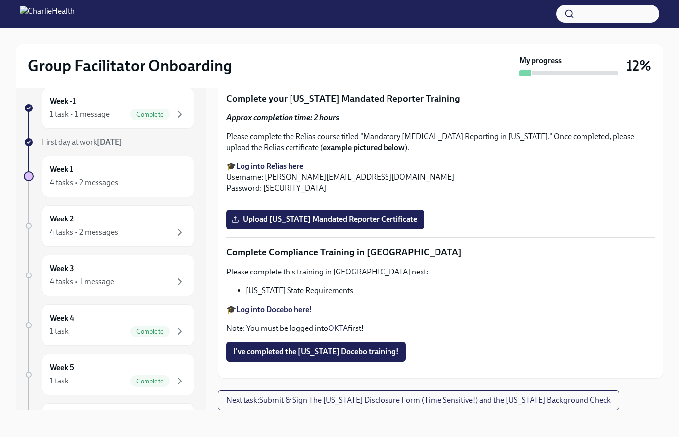
scroll to position [2141, 0]
click at [354, 224] on span "Upload Pennsylvania Mandated Reporter Certificate" at bounding box center [325, 219] width 184 height 10
click at [0, 0] on input "Upload Pennsylvania Mandated Reporter Certificate" at bounding box center [0, 0] width 0 height 0
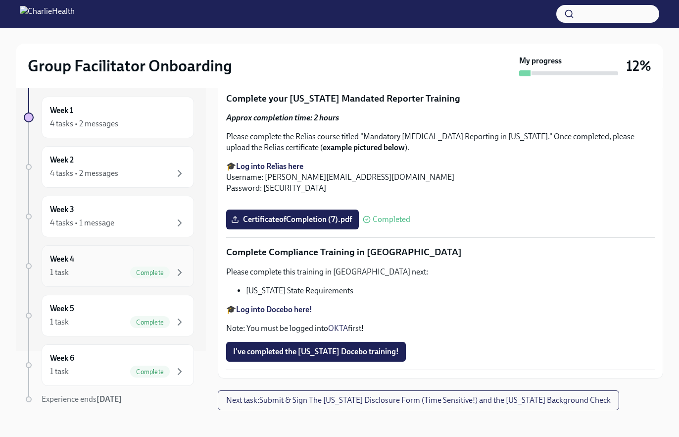
scroll to position [0, 0]
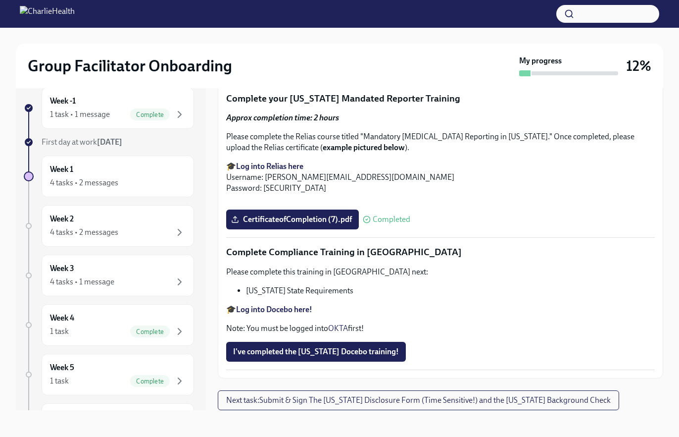
click at [260, 310] on strong "Log into Docebo here!" at bounding box center [274, 308] width 76 height 9
